Goal: Entertainment & Leisure: Consume media (video, audio)

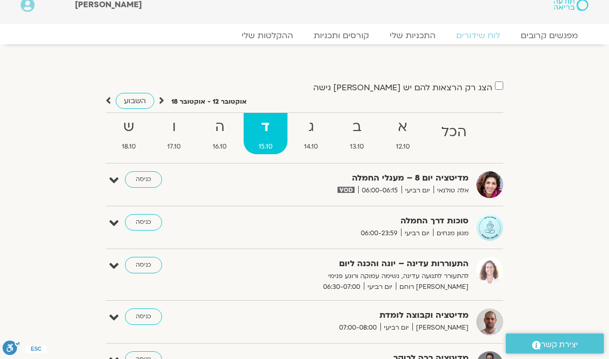
scroll to position [7, 0]
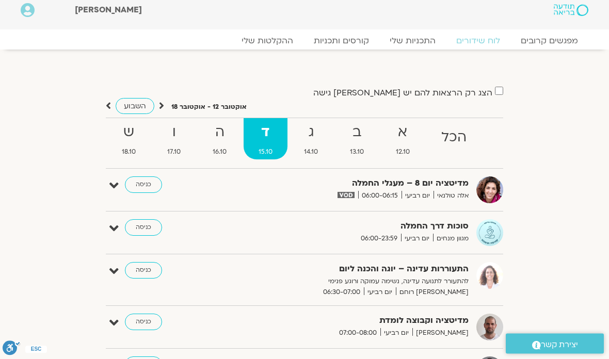
click at [140, 187] on link "כניסה" at bounding box center [143, 185] width 37 height 17
click at [140, 184] on link "כניסה" at bounding box center [143, 185] width 37 height 17
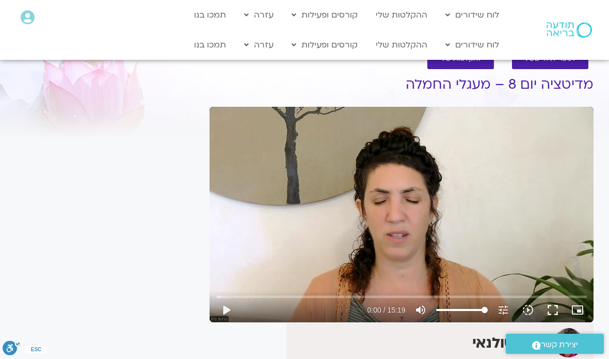
click at [225, 310] on button "play_arrow" at bounding box center [226, 310] width 25 height 25
click at [552, 313] on button "fullscreen" at bounding box center [552, 310] width 25 height 25
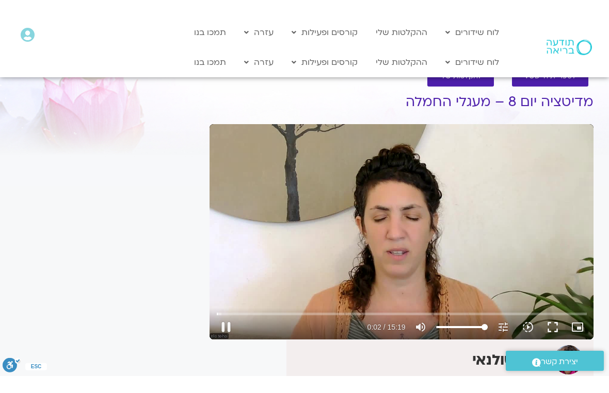
scroll to position [12, 0]
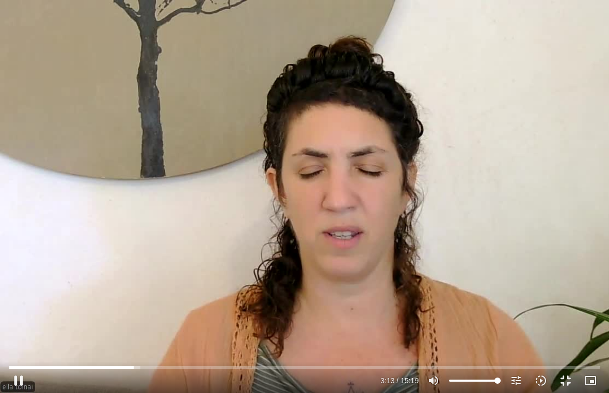
click at [22, 358] on button "pause" at bounding box center [18, 381] width 25 height 25
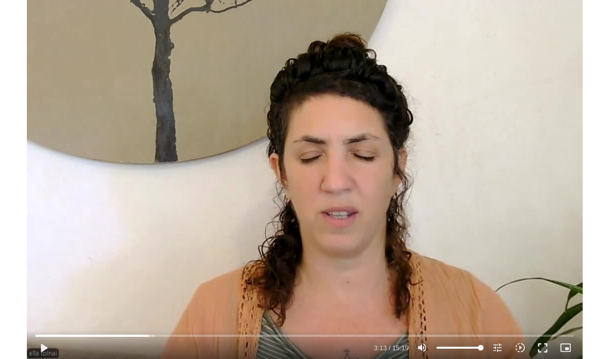
scroll to position [0, 0]
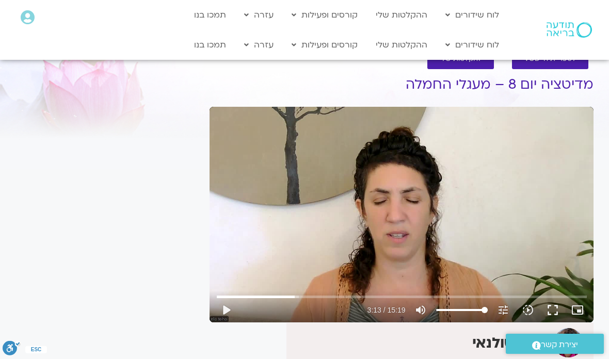
click at [551, 307] on button "fullscreen" at bounding box center [552, 310] width 25 height 25
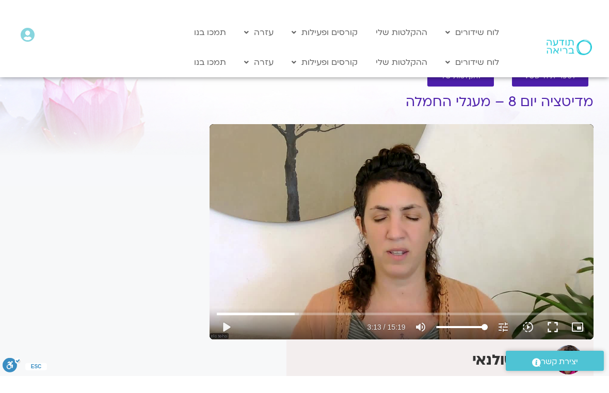
scroll to position [12, 0]
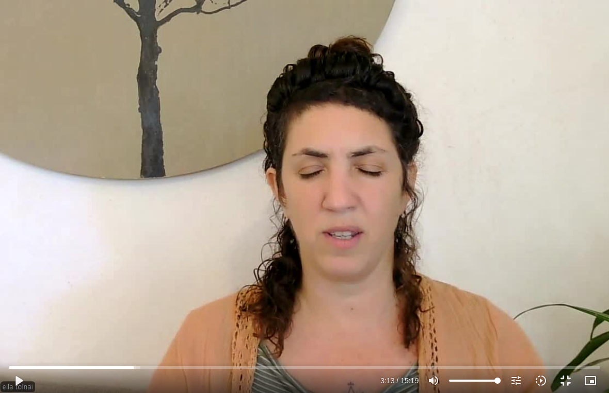
click at [24, 358] on button "play_arrow" at bounding box center [18, 381] width 25 height 25
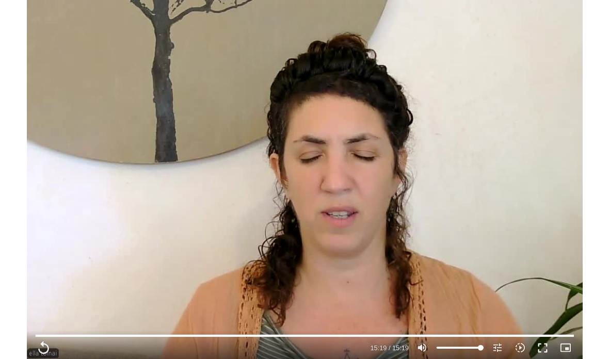
scroll to position [0, 0]
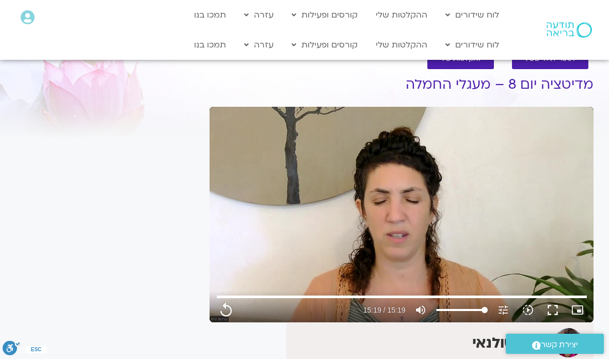
click at [395, 44] on link "ההקלטות שלי" at bounding box center [401, 45] width 62 height 20
click at [393, 46] on link "ההקלטות שלי" at bounding box center [401, 45] width 62 height 20
type input "919"
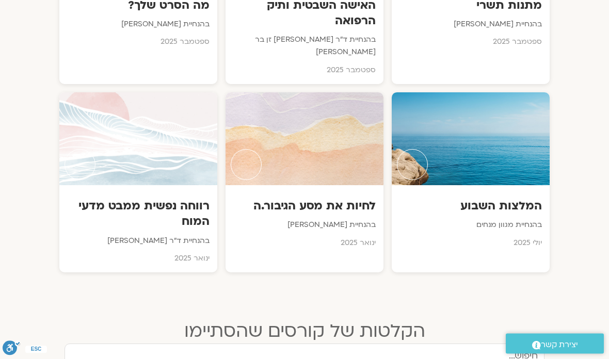
scroll to position [1119, 0]
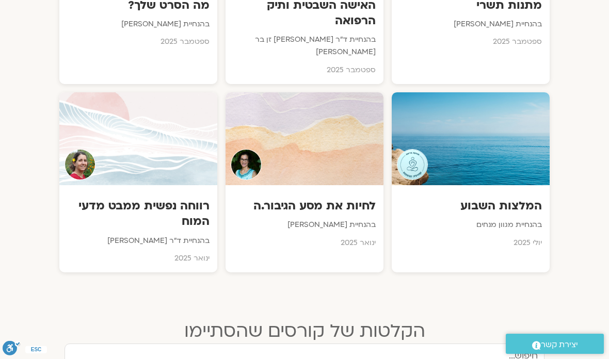
click at [144, 198] on h3 "רווחה נפשית ממבט מדעי המוח" at bounding box center [138, 213] width 142 height 31
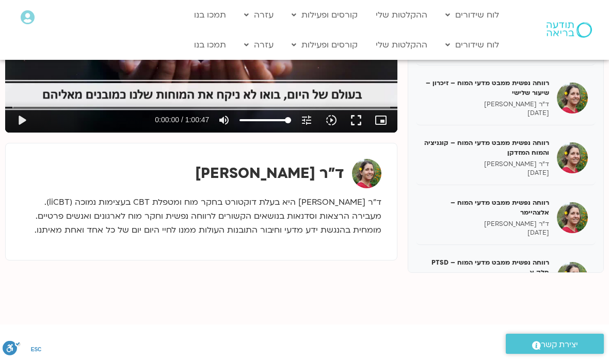
scroll to position [237, 0]
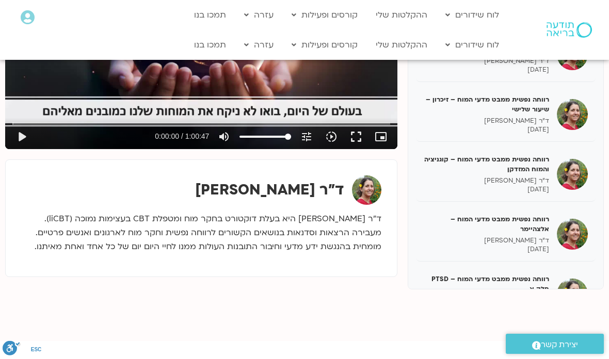
click at [511, 304] on p "10/10/2025" at bounding box center [485, 308] width 125 height 9
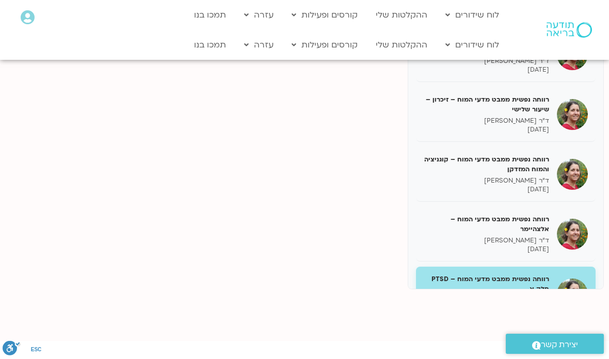
scroll to position [278, 0]
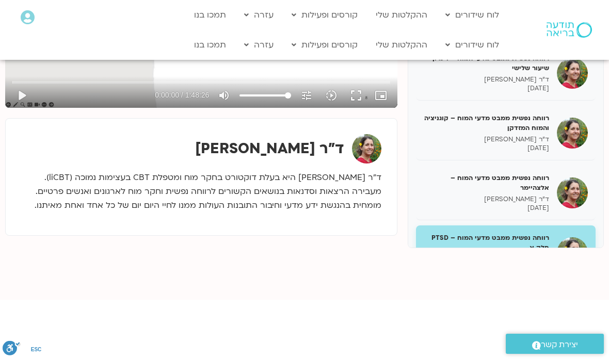
click at [354, 95] on button "fullscreen" at bounding box center [355, 95] width 25 height 25
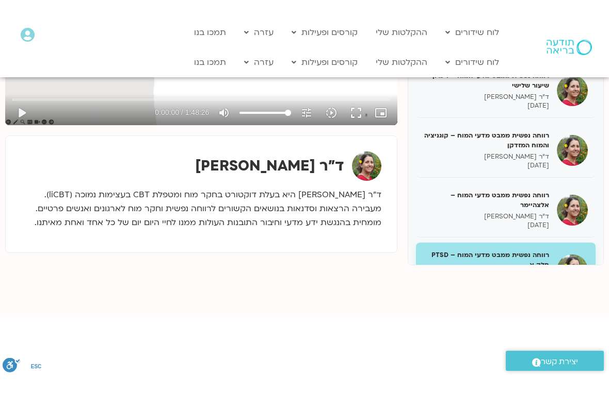
scroll to position [12, 0]
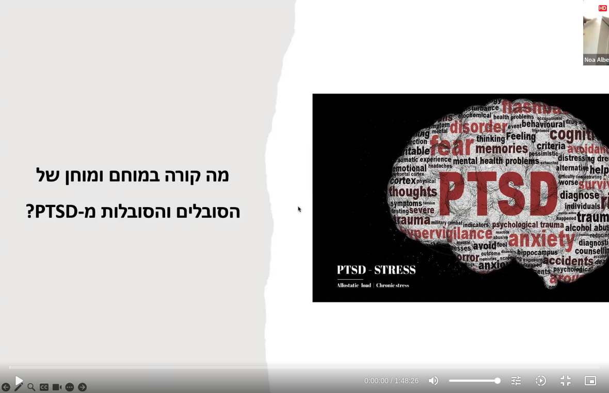
click at [21, 358] on button "play_arrow" at bounding box center [18, 381] width 25 height 25
type input "2.48744677918685"
